Goal: Information Seeking & Learning: Learn about a topic

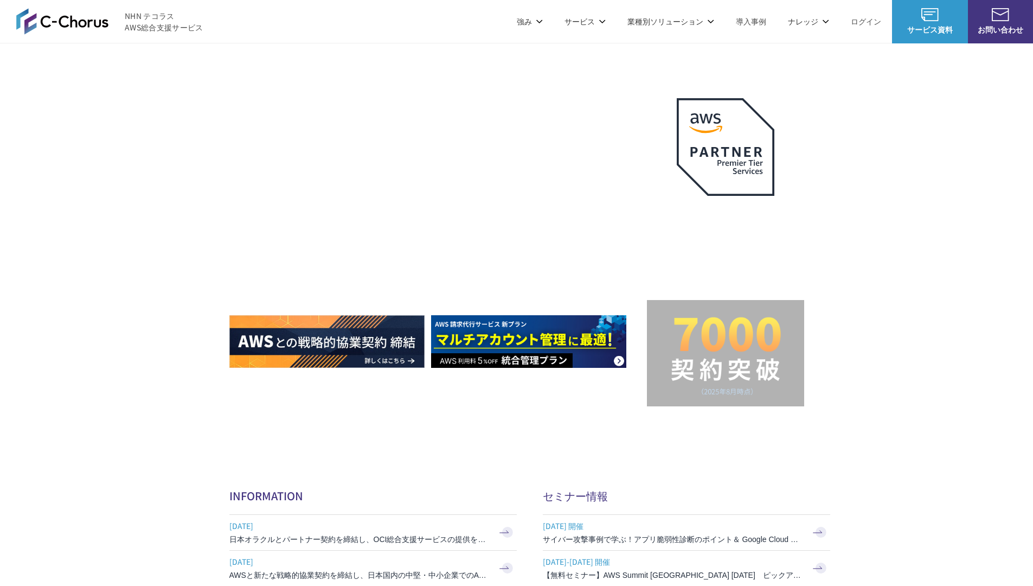
scroll to position [3249, 0]
